Goal: Task Accomplishment & Management: Use online tool/utility

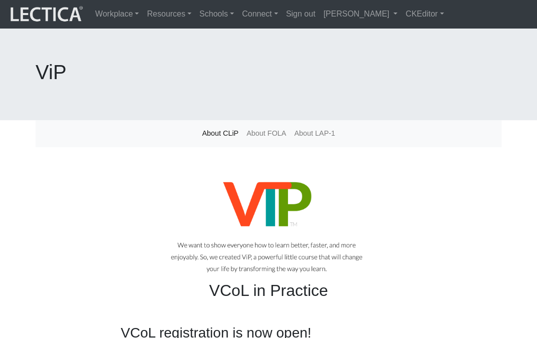
click at [135, 325] on h3 "VCoL registration is now open!" at bounding box center [269, 333] width 296 height 17
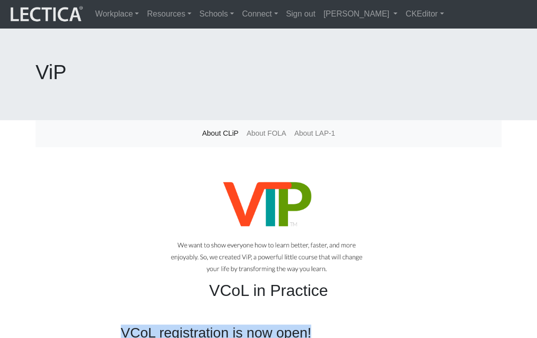
drag, startPoint x: 122, startPoint y: 277, endPoint x: 296, endPoint y: 280, distance: 173.4
click at [296, 325] on h3 "VCoL registration is now open!" at bounding box center [269, 333] width 296 height 17
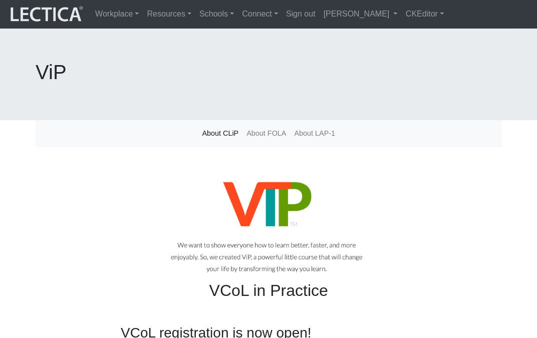
click at [79, 220] on div at bounding box center [269, 226] width 466 height 110
click at [192, 325] on h3 "VCoL registration is now open!" at bounding box center [269, 333] width 296 height 17
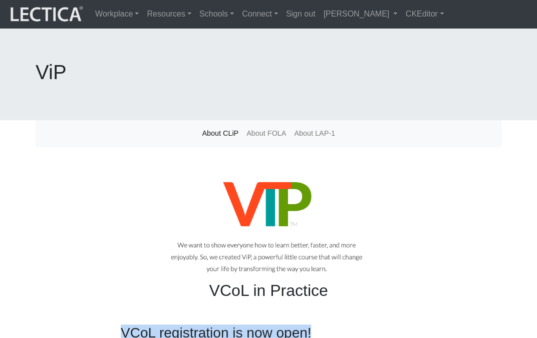
drag, startPoint x: 122, startPoint y: 276, endPoint x: 294, endPoint y: 277, distance: 171.9
click at [294, 325] on h3 "VCoL registration is now open!" at bounding box center [269, 333] width 296 height 17
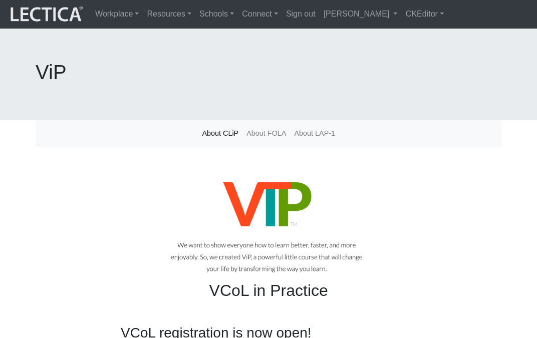
drag, startPoint x: 85, startPoint y: 149, endPoint x: 82, endPoint y: 154, distance: 6.1
click at [85, 171] on div at bounding box center [269, 226] width 466 height 110
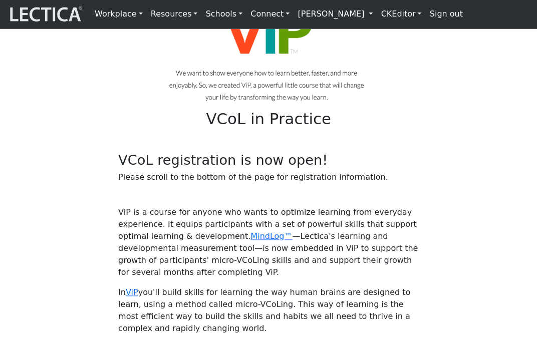
scroll to position [107, 0]
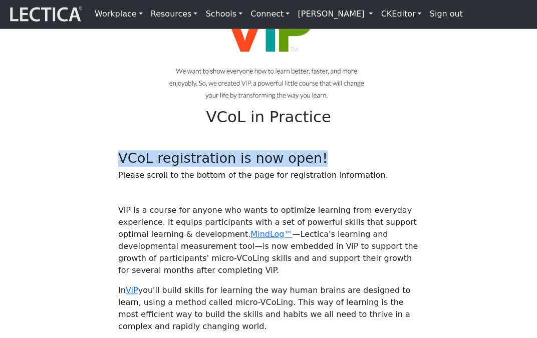
drag, startPoint x: 119, startPoint y: 181, endPoint x: 280, endPoint y: 182, distance: 160.9
click at [280, 167] on h3 "VCoL registration is now open!" at bounding box center [268, 158] width 301 height 17
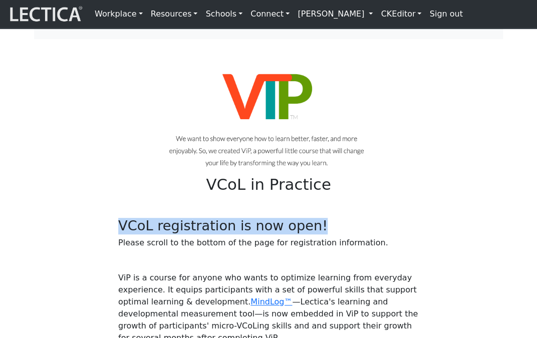
scroll to position [40, 0]
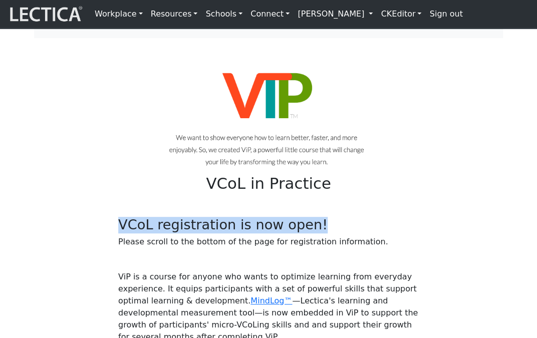
click at [377, 14] on link "CKEditor" at bounding box center [401, 14] width 49 height 20
click at [385, 35] on link "Edit" at bounding box center [395, 36] width 20 height 12
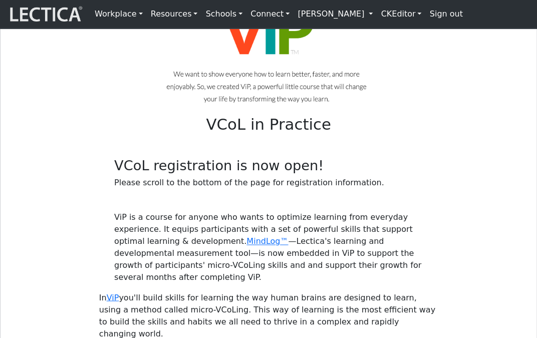
scroll to position [257, 0]
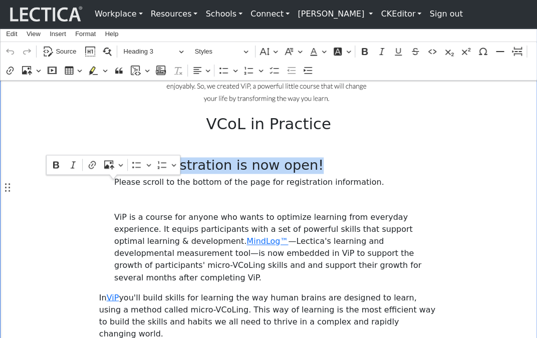
drag, startPoint x: 277, startPoint y: 187, endPoint x: 114, endPoint y: 192, distance: 162.4
click at [114, 174] on h3 "VCoL registration is now open!" at bounding box center [268, 165] width 309 height 17
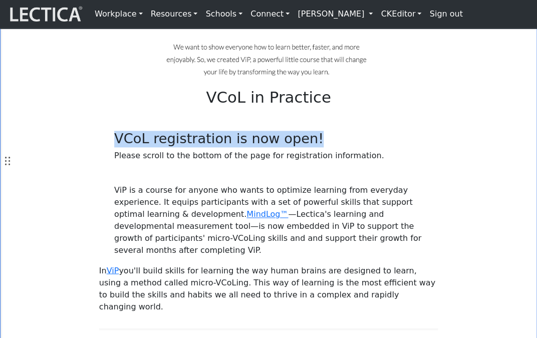
scroll to position [0, 0]
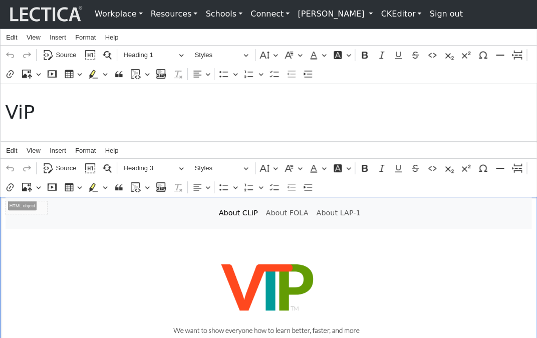
click at [377, 15] on link "CKEditor" at bounding box center [401, 14] width 49 height 20
click at [385, 35] on link "Edit" at bounding box center [395, 36] width 20 height 12
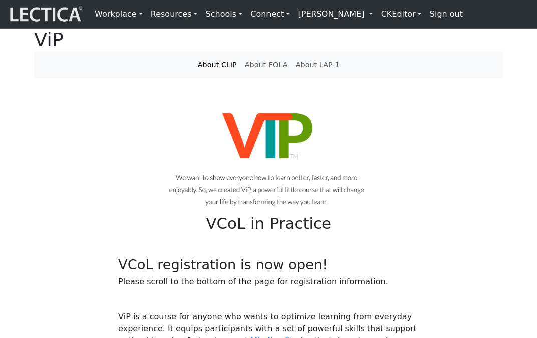
click at [118, 15] on link "Workplace" at bounding box center [119, 14] width 56 height 20
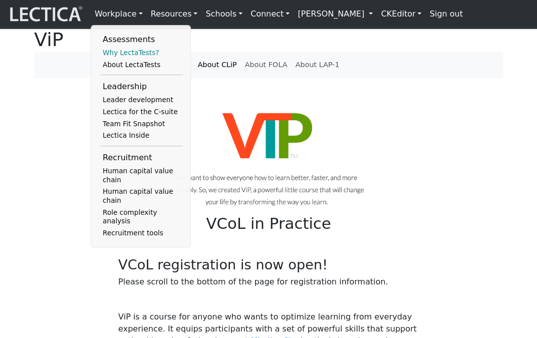
click at [115, 54] on link "Why LectaTests?" at bounding box center [141, 53] width 83 height 12
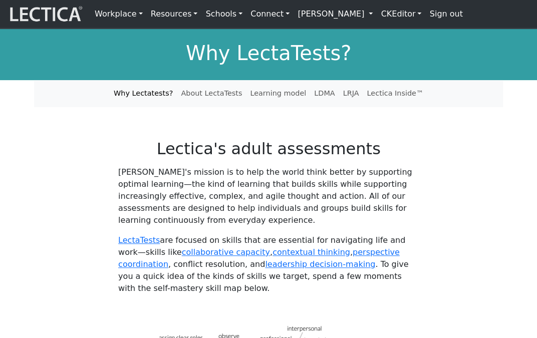
click at [110, 13] on link "Workplace" at bounding box center [119, 14] width 56 height 20
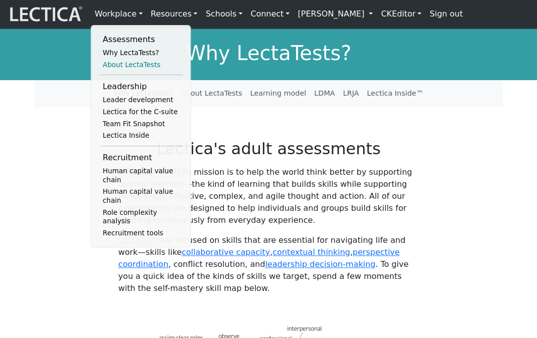
click at [113, 64] on link "About LectaTests" at bounding box center [141, 65] width 83 height 12
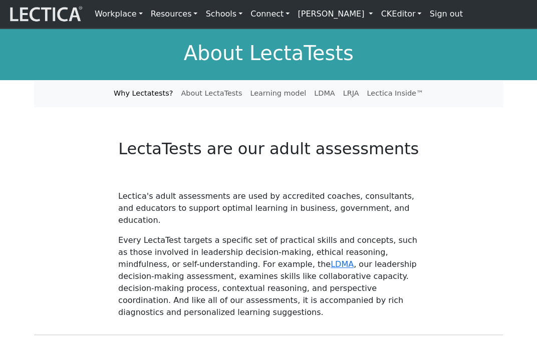
click at [377, 14] on link "CKEditor" at bounding box center [401, 14] width 49 height 20
click at [385, 35] on link "Edit" at bounding box center [395, 36] width 20 height 12
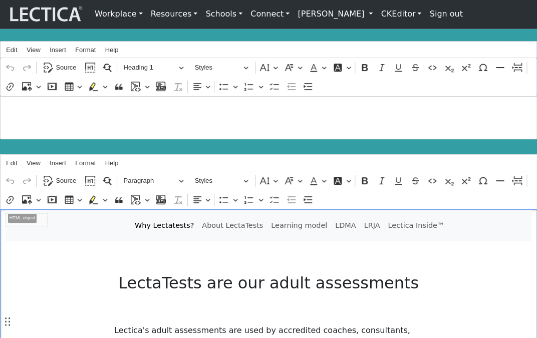
click at [67, 175] on span "Source" at bounding box center [66, 181] width 21 height 12
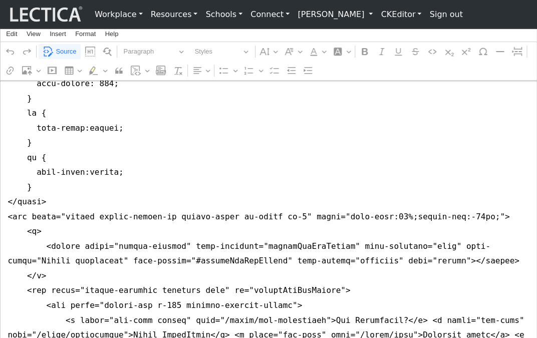
scroll to position [528, 0]
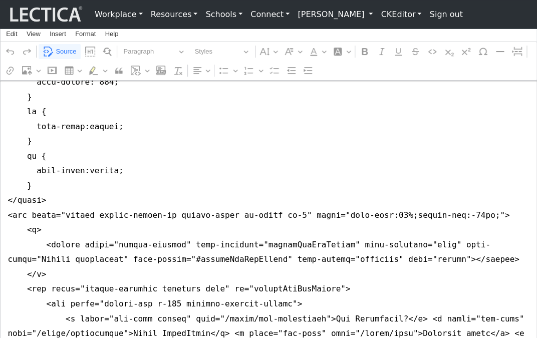
drag, startPoint x: 8, startPoint y: 218, endPoint x: 8, endPoint y: 225, distance: 6.0
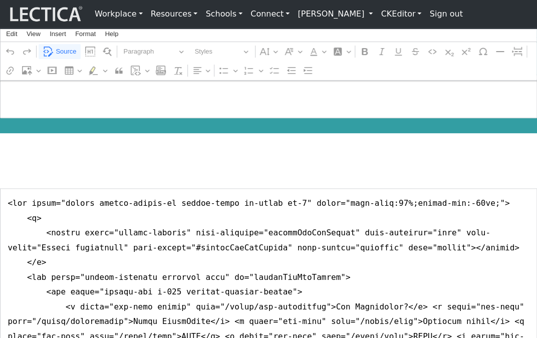
scroll to position [0, 0]
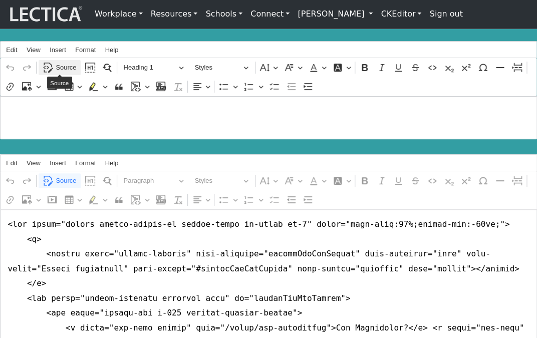
type textarea "<nav class="navbar navbar-expand-lg navbar-light bg-light mb-5" style="font-siz…"
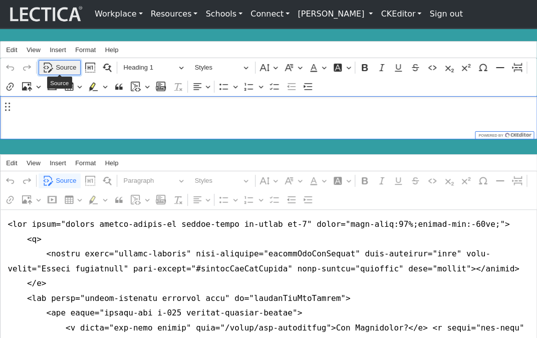
click at [67, 67] on span "Source" at bounding box center [66, 68] width 21 height 12
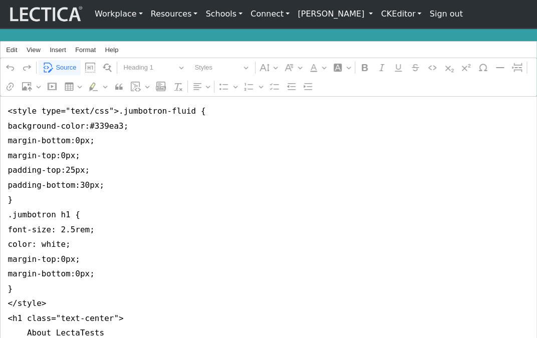
drag, startPoint x: 8, startPoint y: 111, endPoint x: 8, endPoint y: 327, distance: 216.0
click at [8, 327] on textarea "<style type="text/css">.jumbotron-fluid { background-color:#339ea3; margin-bott…" at bounding box center [268, 229] width 537 height 267
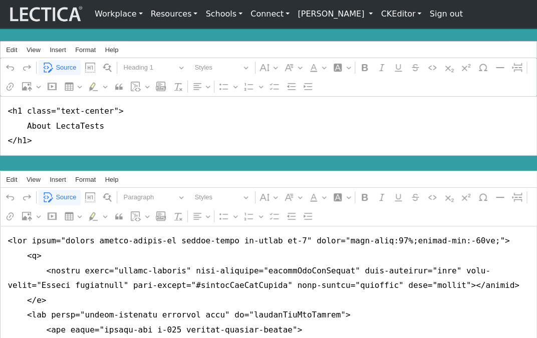
drag, startPoint x: 24, startPoint y: 113, endPoint x: 122, endPoint y: 112, distance: 97.7
click at [122, 112] on textarea "<h1 class="text-center"> About LectaTests </h1>" at bounding box center [268, 126] width 537 height 60
click at [185, 130] on textarea "<h1> About LectaTests </h1>" at bounding box center [268, 126] width 537 height 60
type textarea "<h1> About LectaTests </h1>"
click at [65, 66] on span "Source" at bounding box center [66, 68] width 21 height 12
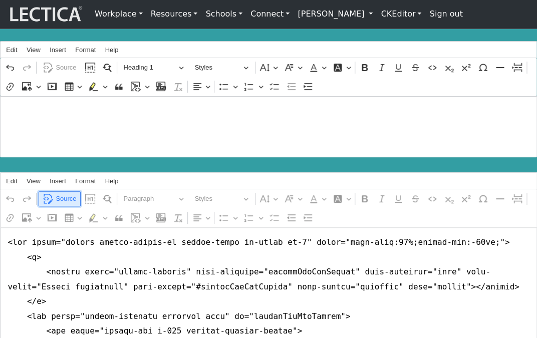
click at [59, 194] on span "Source" at bounding box center [66, 199] width 21 height 12
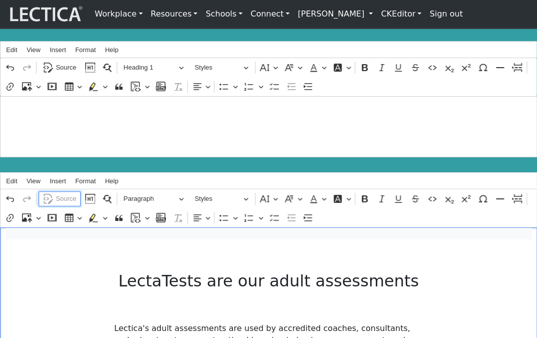
click at [67, 193] on span "Source" at bounding box center [66, 199] width 21 height 12
click at [62, 195] on span "Source" at bounding box center [66, 199] width 21 height 12
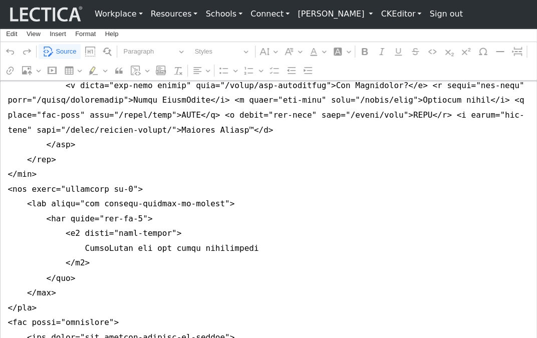
scroll to position [258, 0]
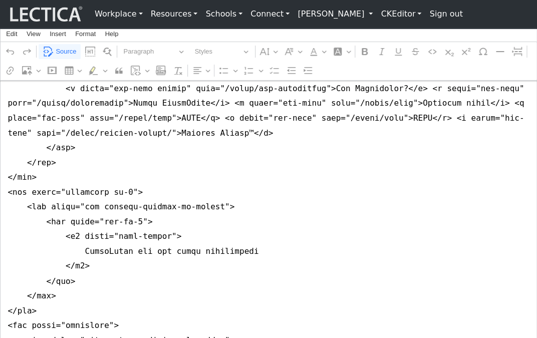
drag, startPoint x: 113, startPoint y: 213, endPoint x: 138, endPoint y: 212, distance: 25.1
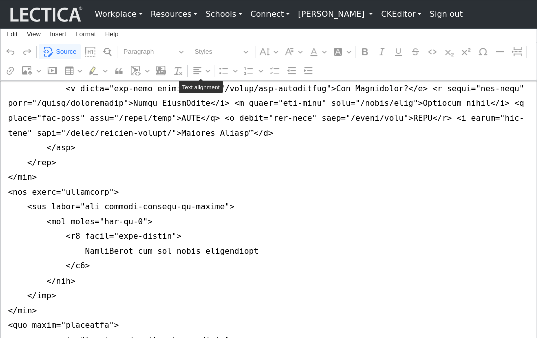
type textarea "<nav class="navbar navbar-expand-lg navbar-light bg-light mb-5" style="font-siz…"
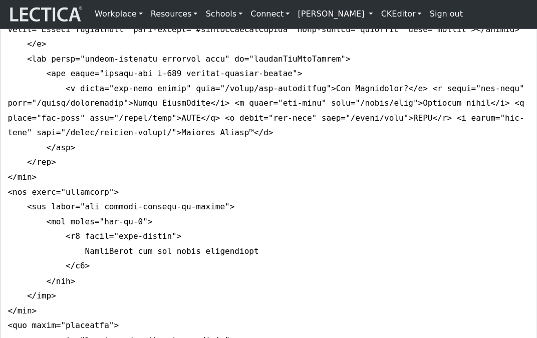
click at [377, 13] on link "CKEditor" at bounding box center [401, 14] width 49 height 20
click at [385, 36] on link "Edit" at bounding box center [395, 36] width 20 height 12
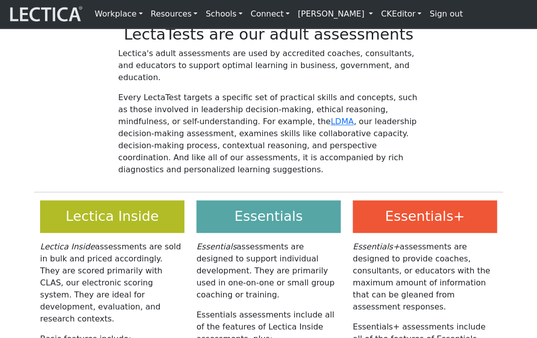
scroll to position [0, 0]
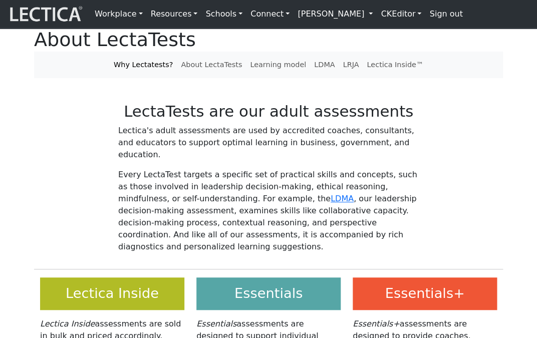
click at [162, 16] on link "Resources" at bounding box center [174, 14] width 55 height 20
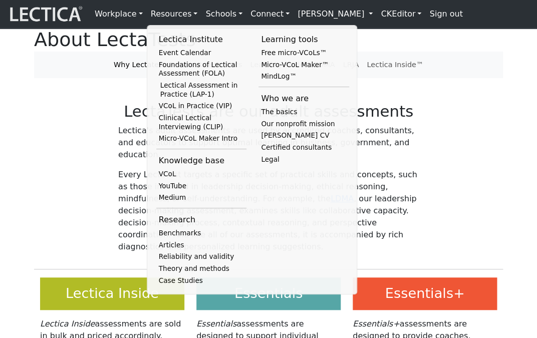
click at [69, 124] on div "LectaTests are our adult assessments" at bounding box center [268, 113] width 469 height 23
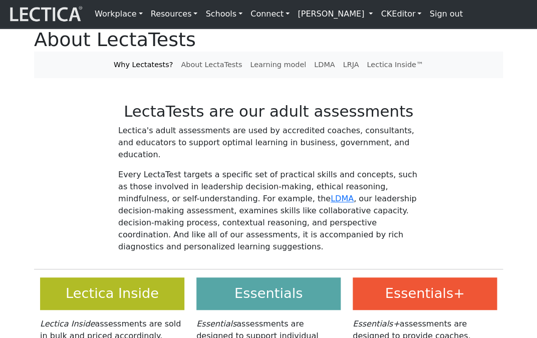
click at [377, 15] on link "CKEditor" at bounding box center [401, 14] width 49 height 20
click at [385, 35] on link "Edit" at bounding box center [395, 36] width 20 height 12
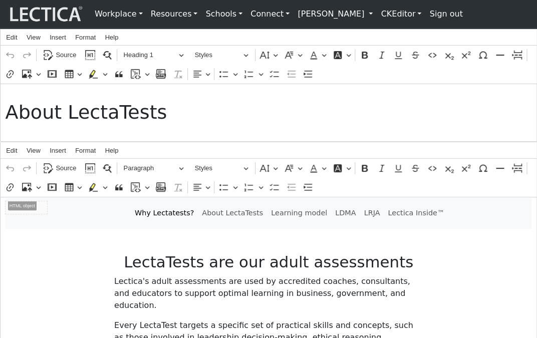
click at [147, 272] on h2 "LectaTests are our adult assessments" at bounding box center [268, 262] width 309 height 19
click at [244, 176] on button "Styles" at bounding box center [221, 169] width 63 height 16
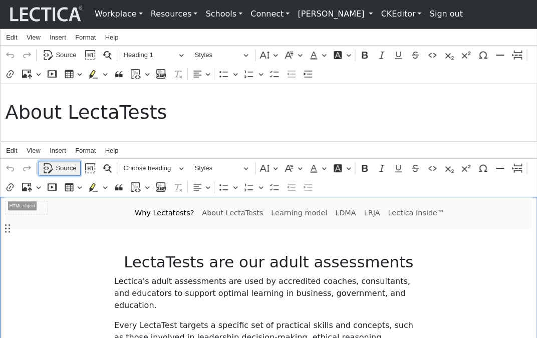
click at [64, 174] on span "Source" at bounding box center [66, 168] width 21 height 12
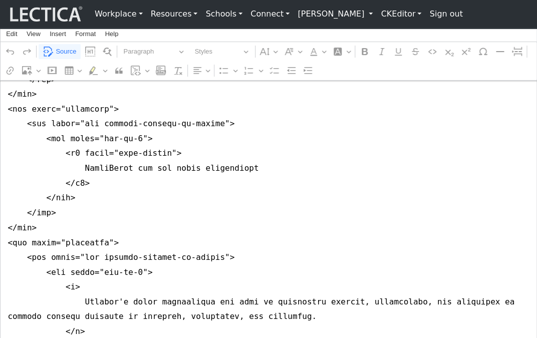
scroll to position [313, 0]
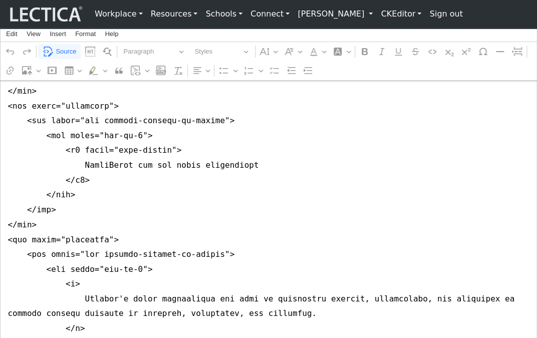
drag, startPoint x: 84, startPoint y: 193, endPoint x: 181, endPoint y: 193, distance: 97.2
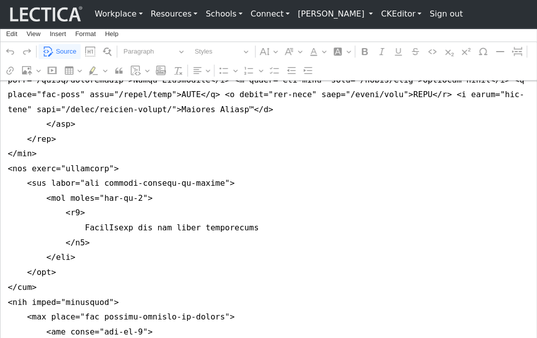
scroll to position [192, 0]
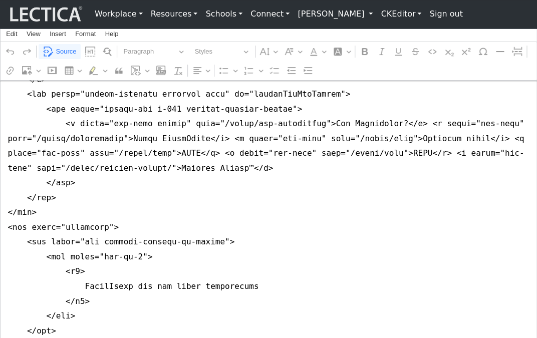
type textarea "<nav class="navbar navbar-expand-lg navbar-light bg-light mb-5" style="font-siz…"
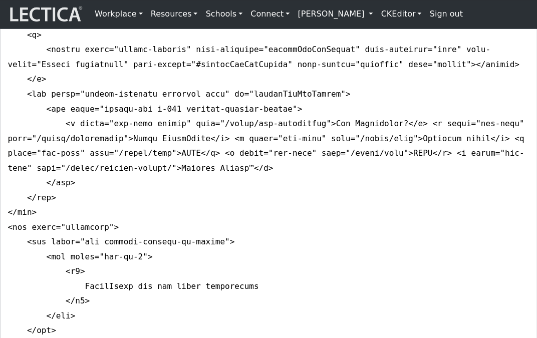
click at [377, 15] on link "CKEditor" at bounding box center [401, 14] width 49 height 20
click at [385, 35] on link "Edit" at bounding box center [395, 36] width 20 height 12
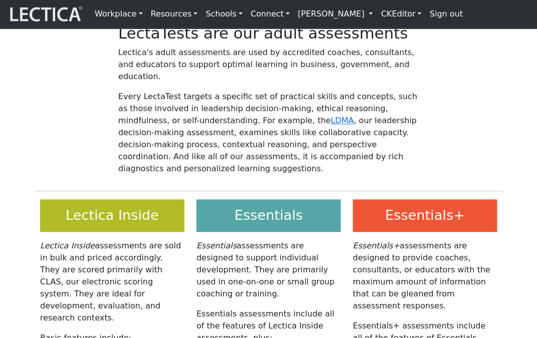
scroll to position [79, 0]
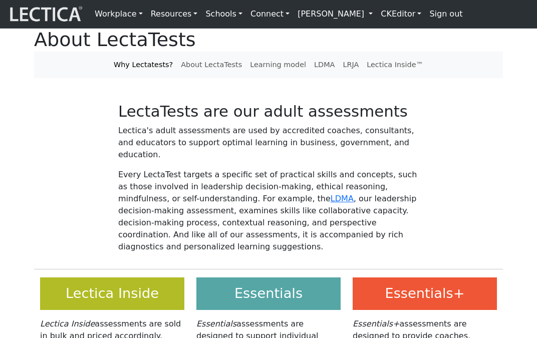
scroll to position [79, 0]
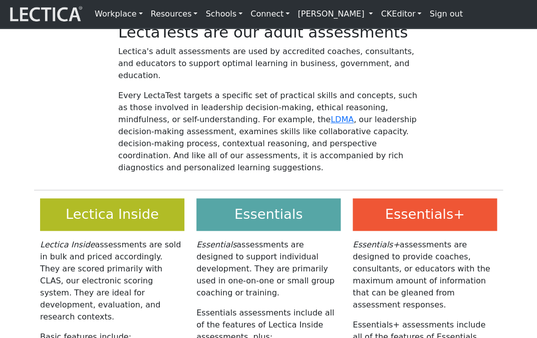
click at [276, 42] on h2 "LectaTests are our adult assessments" at bounding box center [268, 32] width 301 height 19
click at [191, 42] on h2 "LectaTests are our adult assessments" at bounding box center [268, 32] width 301 height 19
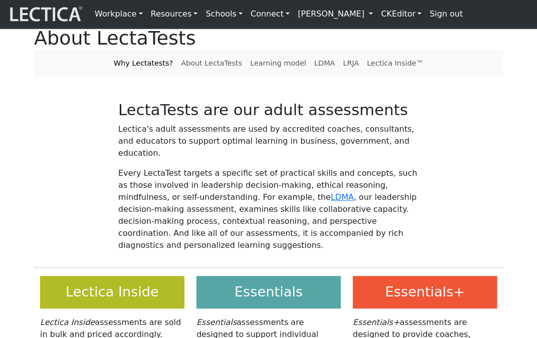
scroll to position [0, 0]
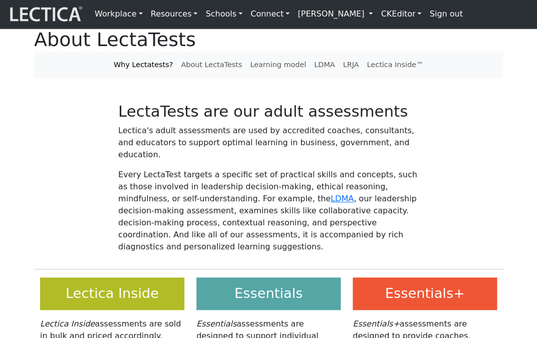
click at [294, 14] on link "[PERSON_NAME]" at bounding box center [335, 14] width 83 height 20
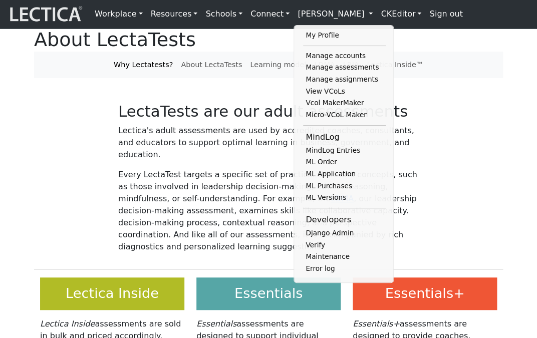
click at [103, 161] on div "Lectica's adult assessments are used by accredited coaches, consultants, and ed…" at bounding box center [268, 193] width 469 height 136
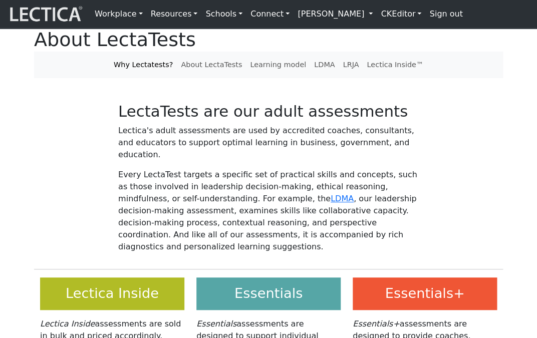
click at [377, 15] on link "CKEditor" at bounding box center [401, 14] width 49 height 20
click at [385, 32] on link "Edit" at bounding box center [395, 36] width 20 height 12
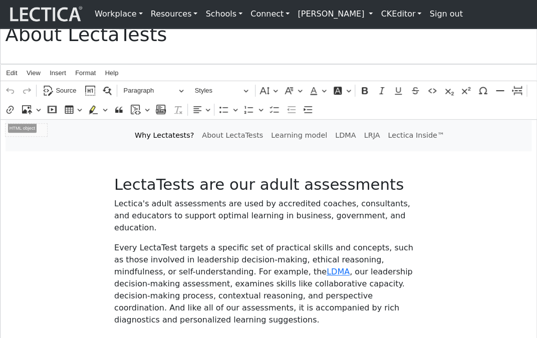
scroll to position [80, 0]
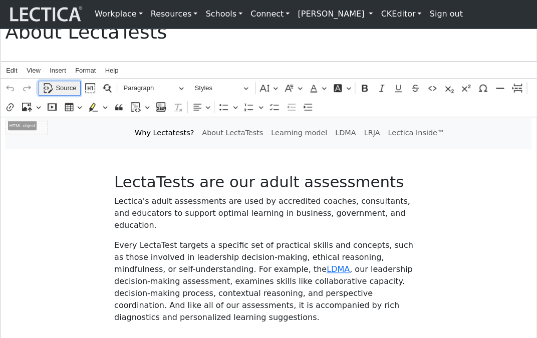
click at [59, 94] on span "Source" at bounding box center [66, 88] width 21 height 12
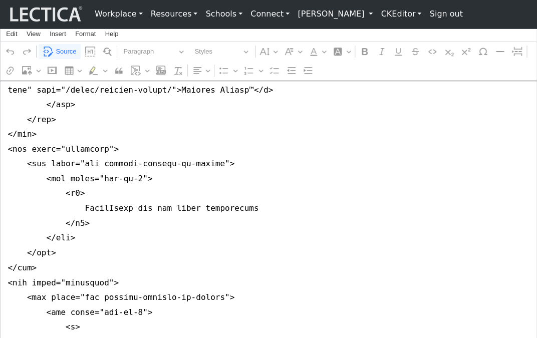
scroll to position [272, 0]
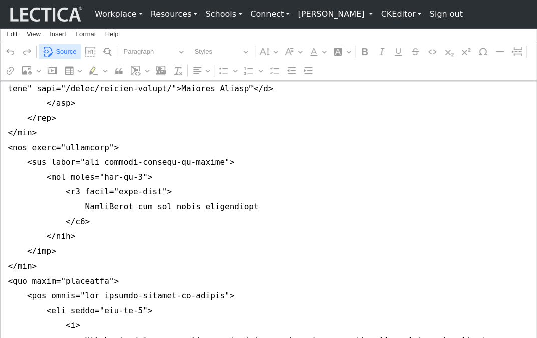
type textarea "<lor ipsum="dolors ametco-adipis-el seddoe-tempo in-utlab et-4" dolor="magn-ali…"
click at [66, 49] on span "Source" at bounding box center [66, 52] width 21 height 12
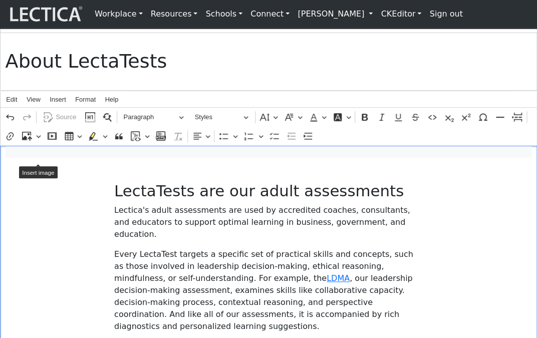
scroll to position [58, 0]
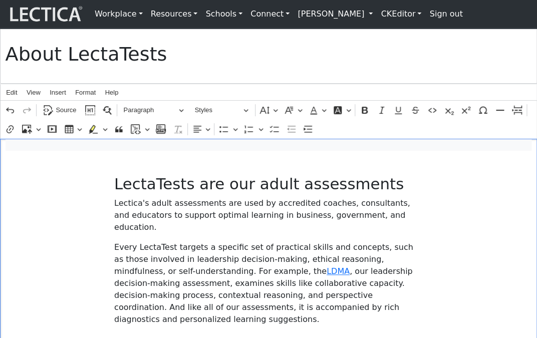
click at [127, 193] on h2 "LectaTests are our adult assessments" at bounding box center [268, 184] width 309 height 19
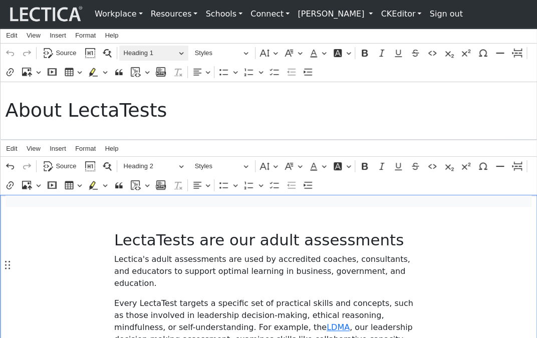
scroll to position [0, 0]
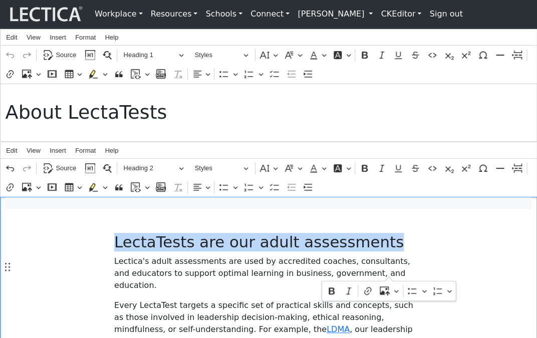
drag, startPoint x: 146, startPoint y: 267, endPoint x: 390, endPoint y: 270, distance: 244.1
click at [390, 252] on h2 "LectaTests are our adult assessments" at bounding box center [268, 242] width 309 height 19
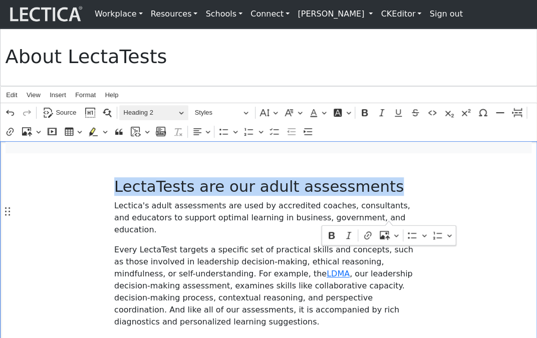
scroll to position [57, 0]
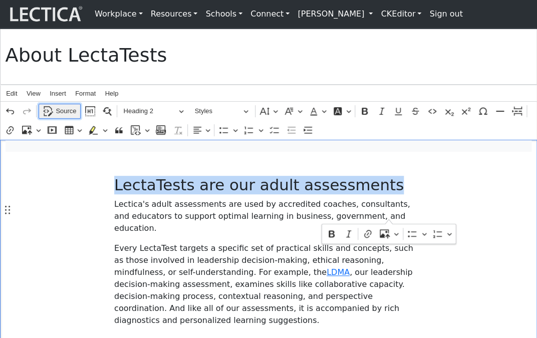
click at [63, 117] on span "Source" at bounding box center [66, 111] width 21 height 12
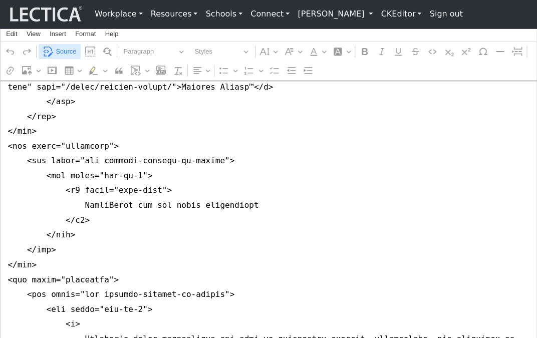
scroll to position [274, 0]
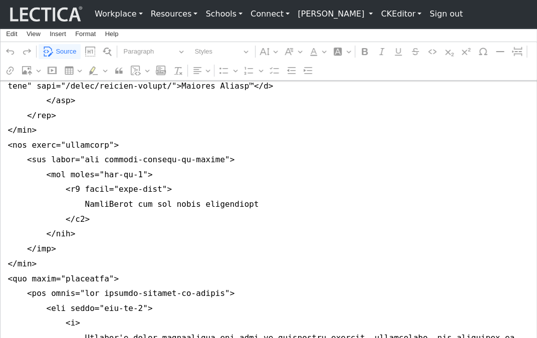
drag, startPoint x: 88, startPoint y: 232, endPoint x: 168, endPoint y: 231, distance: 80.7
drag, startPoint x: 88, startPoint y: 233, endPoint x: 167, endPoint y: 232, distance: 78.7
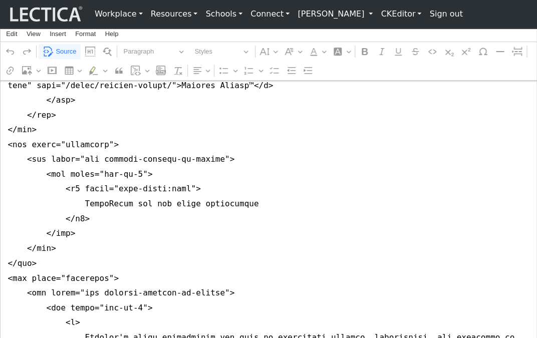
scroll to position [269, 0]
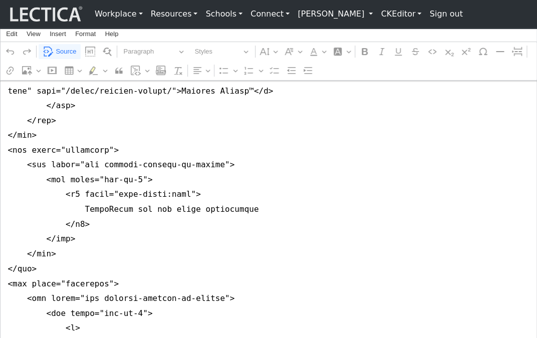
type textarea "<nav class="navbar navbar-expand-lg navbar-light bg-light mb-5" style="font-siz…"
click at [377, 14] on link "CKEditor" at bounding box center [401, 14] width 49 height 20
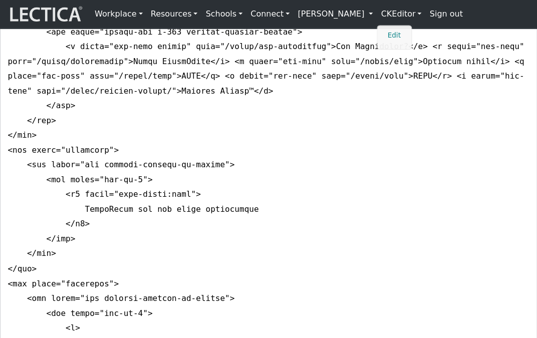
click at [385, 31] on link "Edit" at bounding box center [395, 36] width 20 height 12
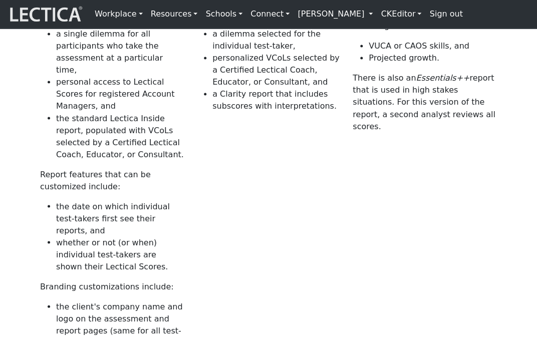
scroll to position [427, 0]
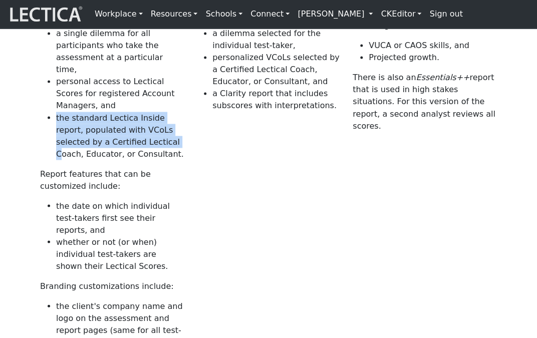
drag, startPoint x: 55, startPoint y: 148, endPoint x: 133, endPoint y: 174, distance: 81.8
click at [133, 160] on li "the standard Lectica Inside report, populated with VCoLs selected by a Certifie…" at bounding box center [120, 136] width 128 height 48
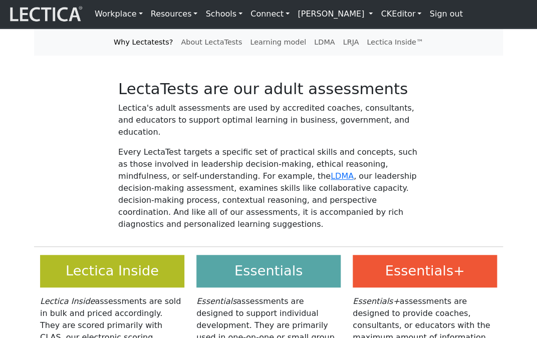
scroll to position [0, 0]
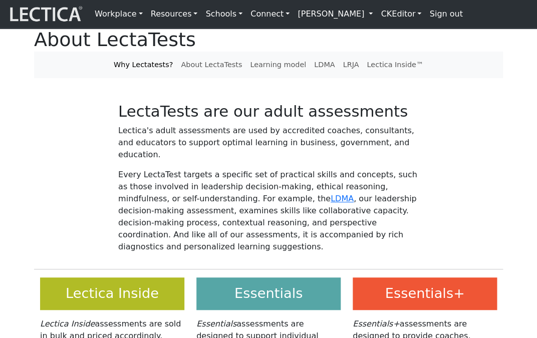
click at [377, 14] on link "CKEditor" at bounding box center [401, 14] width 49 height 20
click at [385, 33] on link "Edit" at bounding box center [395, 36] width 20 height 12
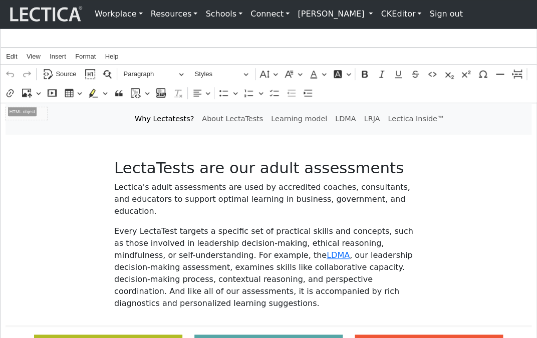
scroll to position [97, 0]
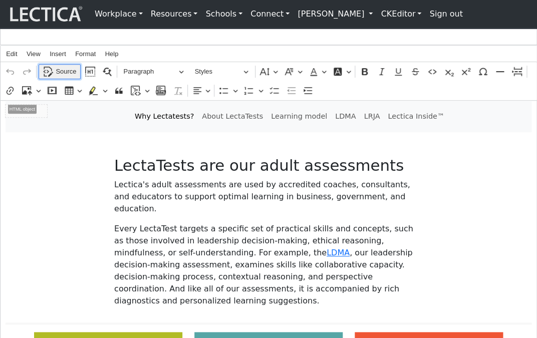
click at [65, 78] on span "Source" at bounding box center [66, 72] width 21 height 12
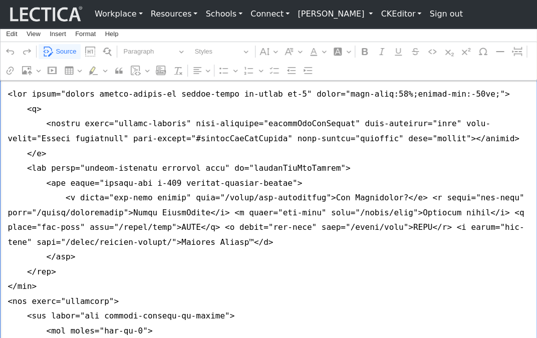
scroll to position [0, 0]
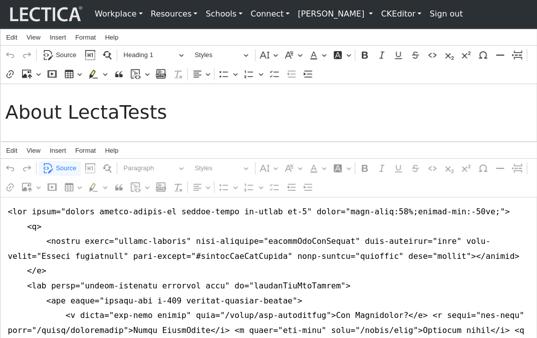
click at [377, 16] on link "CKEditor" at bounding box center [401, 14] width 49 height 20
click at [385, 33] on link "Edit" at bounding box center [395, 36] width 20 height 12
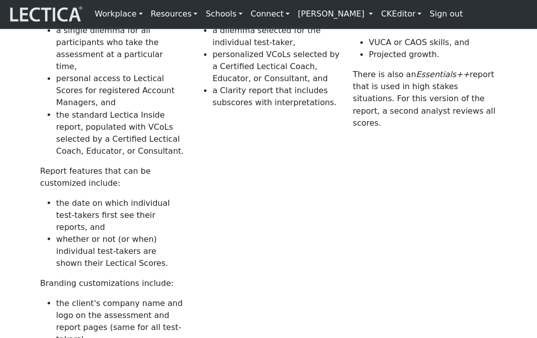
scroll to position [432, 0]
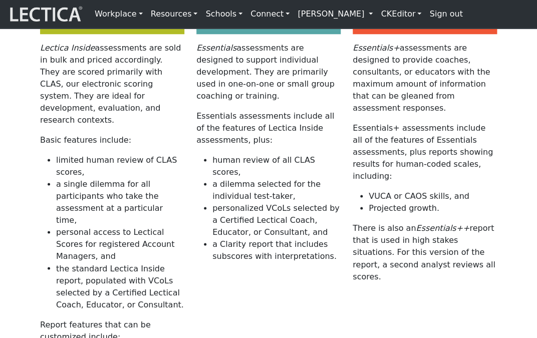
scroll to position [272, 0]
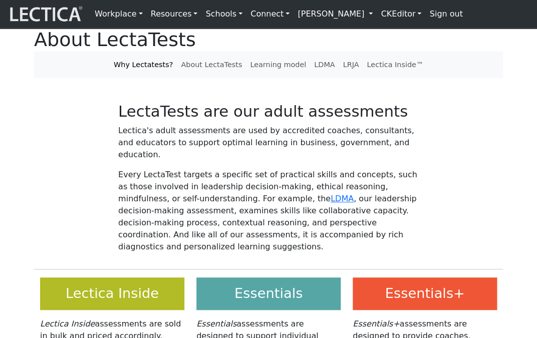
click at [377, 15] on link "CKEditor" at bounding box center [401, 14] width 49 height 20
click at [385, 35] on link "Edit" at bounding box center [395, 36] width 20 height 12
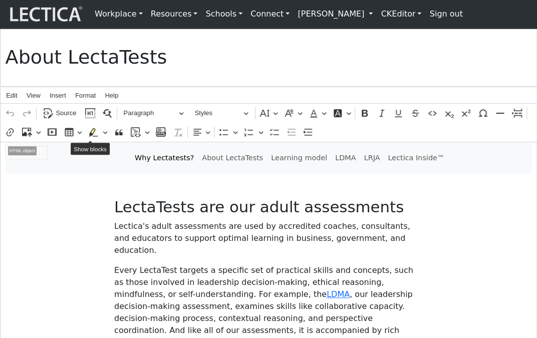
scroll to position [57, 0]
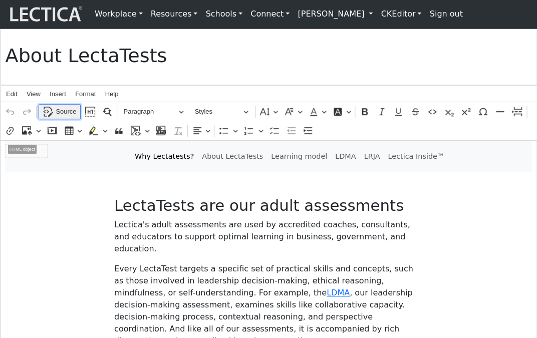
click at [67, 118] on span "Source" at bounding box center [66, 112] width 21 height 12
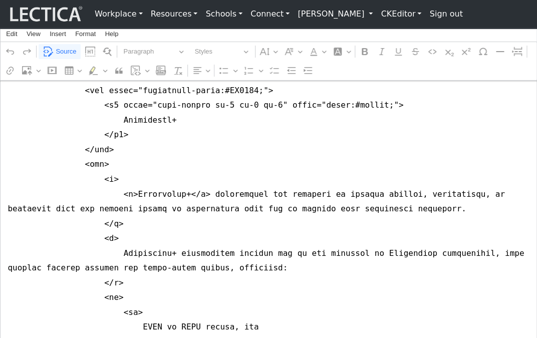
scroll to position [2192, 0]
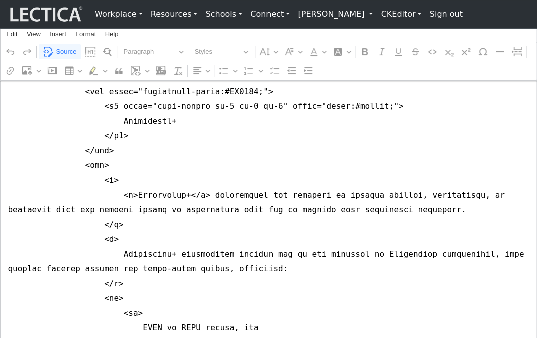
click at [377, 15] on link "CKEditor" at bounding box center [401, 14] width 49 height 20
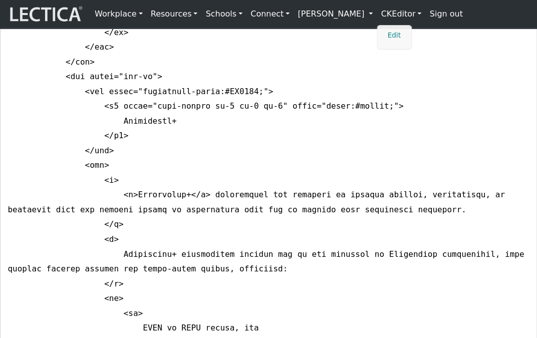
click at [385, 32] on link "Edit" at bounding box center [395, 36] width 20 height 12
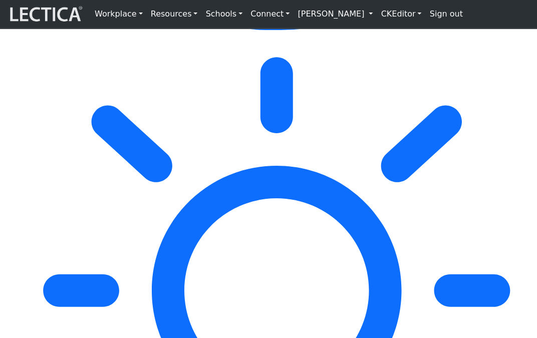
scroll to position [1320, 0]
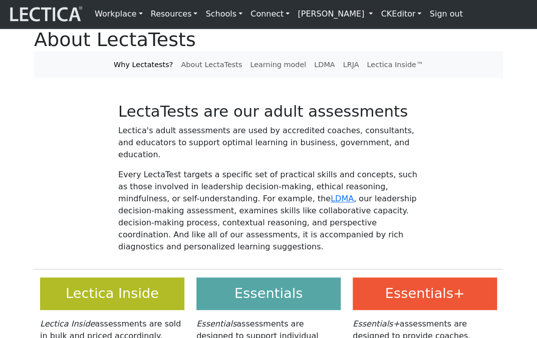
click at [377, 15] on link "CKEditor" at bounding box center [401, 14] width 49 height 20
click at [385, 36] on link "Edit" at bounding box center [395, 36] width 20 height 12
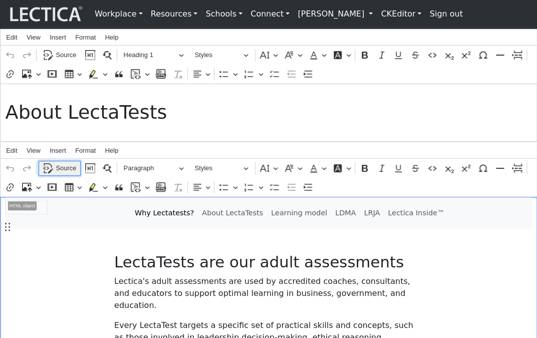
click at [61, 174] on span "Source" at bounding box center [66, 168] width 21 height 12
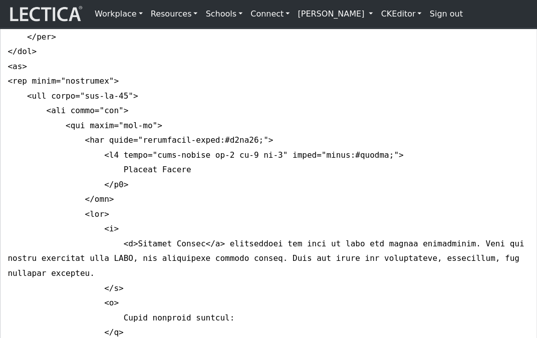
scroll to position [724, 0]
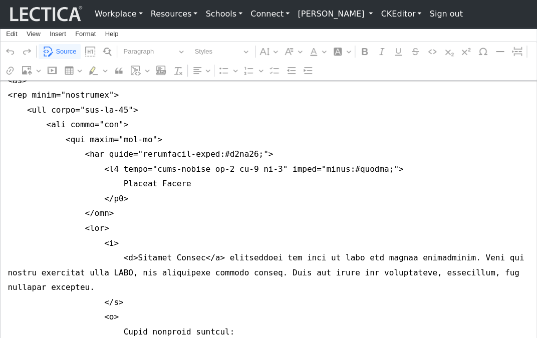
click at [377, 13] on link "CKEditor" at bounding box center [401, 14] width 49 height 20
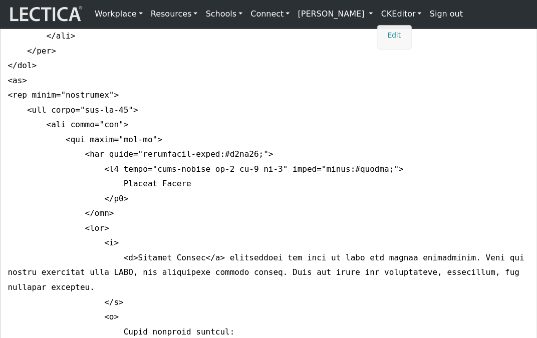
click at [385, 34] on link "Edit" at bounding box center [395, 36] width 20 height 12
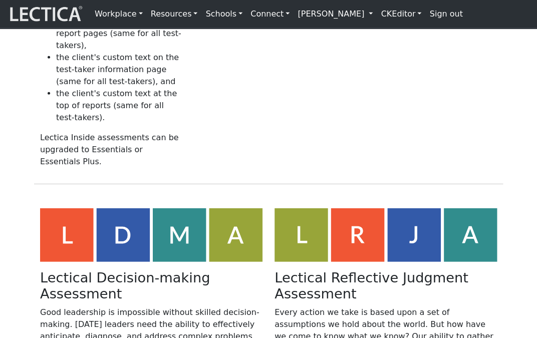
scroll to position [633, 0]
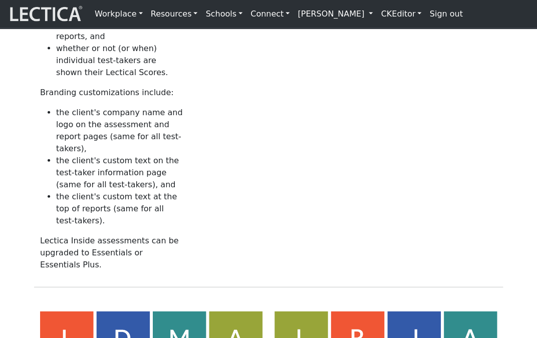
scroll to position [624, 0]
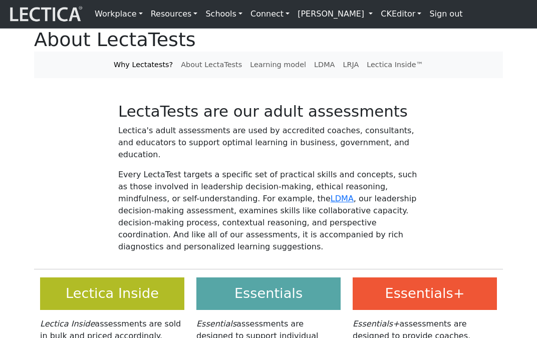
scroll to position [624, 0]
